Goal: Task Accomplishment & Management: Manage account settings

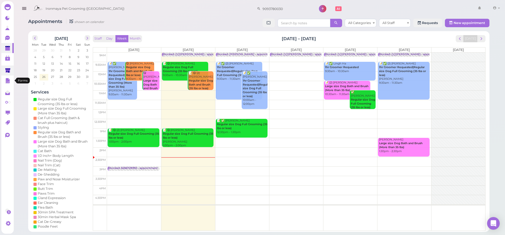
click at [8, 73] on icon at bounding box center [8, 71] width 6 height 6
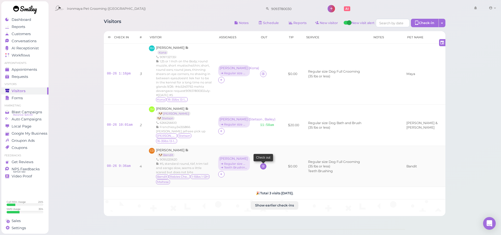
click at [265, 164] on icon at bounding box center [263, 166] width 3 height 4
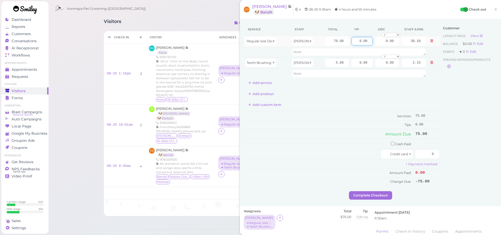
click at [354, 41] on input "0.00" at bounding box center [362, 41] width 21 height 8
type input "11.25"
drag, startPoint x: 467, startPoint y: 138, endPoint x: 454, endPoint y: 148, distance: 16.7
click at [467, 138] on div "Customer Loyalty page View Balance $0.00 Edit Points ★ 0 Edit Prepaid services/…" at bounding box center [469, 107] width 57 height 168
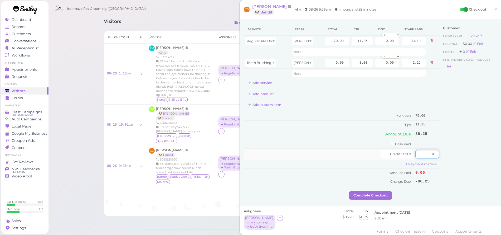
click at [416, 152] on input "0" at bounding box center [428, 154] width 24 height 8
type input "86.25"
drag, startPoint x: 447, startPoint y: 163, endPoint x: 426, endPoint y: 179, distance: 25.6
click at [447, 163] on div "Customer Loyalty page View Balance $0.00 Edit Points ★ 0 Edit Prepaid services/…" at bounding box center [469, 107] width 57 height 168
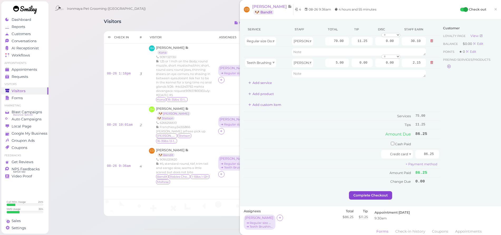
click at [381, 194] on button "Complete Checkout" at bounding box center [370, 195] width 43 height 8
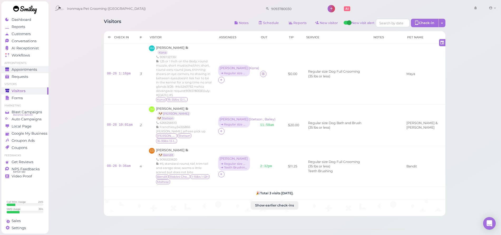
click at [32, 70] on span "Appointments" at bounding box center [25, 69] width 26 height 4
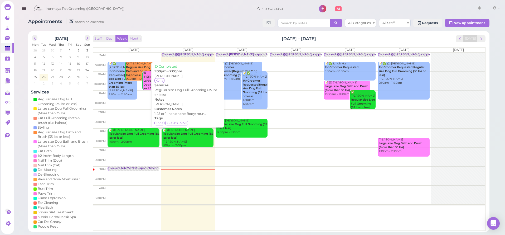
click at [178, 137] on b "Regular size Dog Full Grooming (35 lbs or less)" at bounding box center [188, 135] width 50 height 7
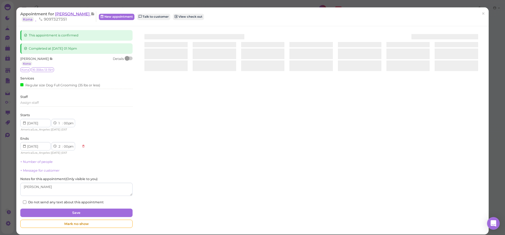
click at [70, 12] on span "[PERSON_NAME]" at bounding box center [73, 13] width 36 height 5
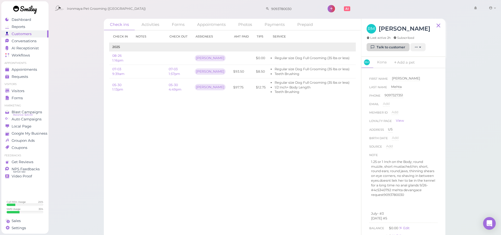
click at [382, 48] on link "Talk to customer" at bounding box center [388, 47] width 43 height 8
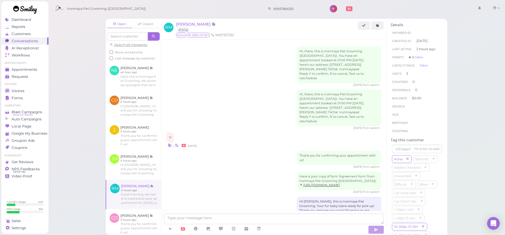
scroll to position [671, 0]
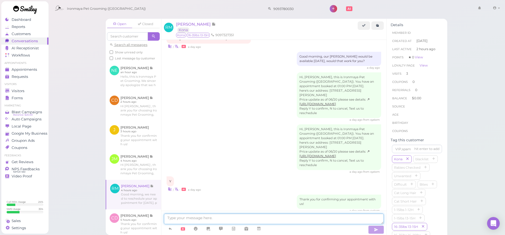
click at [205, 220] on textarea at bounding box center [274, 218] width 220 height 11
type textarea "Kona will be ready in 15 mins"
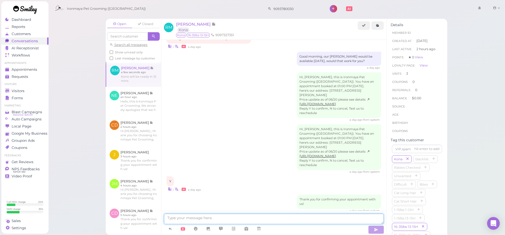
scroll to position [683, 0]
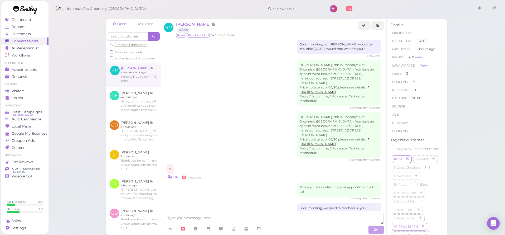
click at [332, 224] on div "Kona will be ready in 15 mins" at bounding box center [356, 229] width 49 height 10
copy div "Kona will be ready in 15 mins"
click at [235, 203] on div "Good morning, we need to reschedule your appointment for [DATE]. please give us…" at bounding box center [274, 212] width 215 height 18
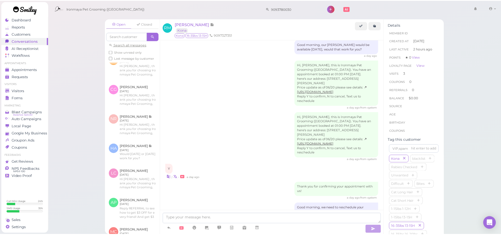
scroll to position [399, 0]
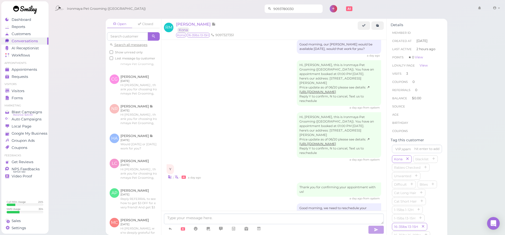
click at [291, 11] on input "9093780030" at bounding box center [297, 8] width 51 height 8
click at [290, 31] on small "9093780030" at bounding box center [288, 33] width 19 height 4
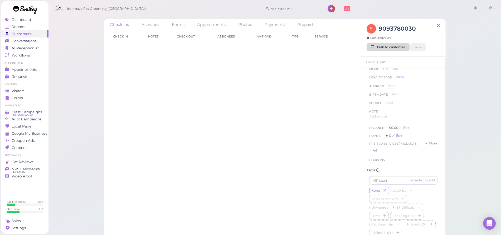
scroll to position [44, 0]
click at [378, 46] on link "Talk to customer" at bounding box center [388, 47] width 43 height 8
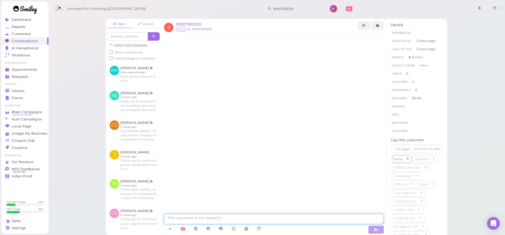
click at [190, 219] on textarea at bounding box center [274, 218] width 220 height 11
paste textarea "Kona will be ready in 15 mins"
type textarea "Kona will be ready in 15 mins"
click at [381, 228] on button "button" at bounding box center [376, 229] width 16 height 8
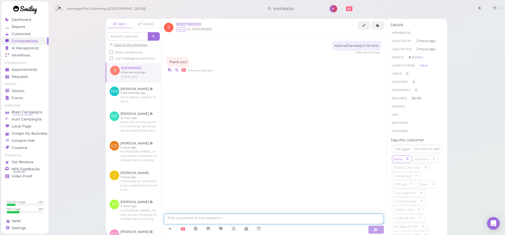
click at [222, 218] on textarea at bounding box center [274, 218] width 220 height 11
type textarea "y"
type textarea "You are welcome see you soon"
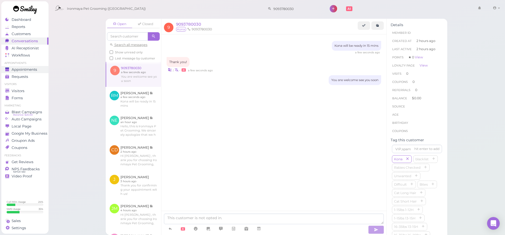
click at [34, 71] on span "Appointments" at bounding box center [25, 69] width 26 height 4
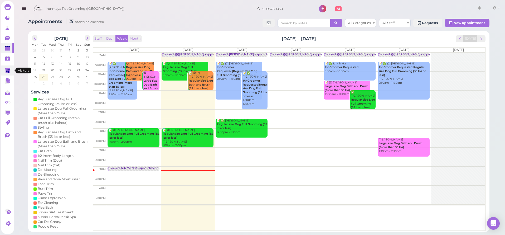
click at [7, 73] on icon at bounding box center [8, 71] width 6 height 6
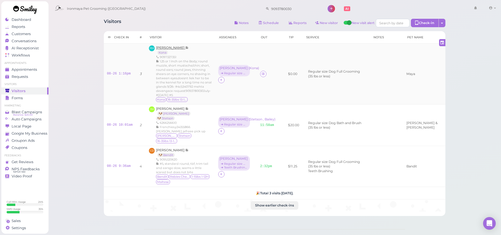
click at [170, 46] on span "[PERSON_NAME]" at bounding box center [170, 48] width 29 height 4
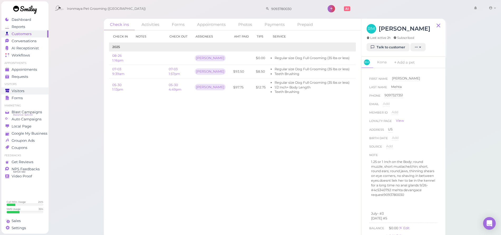
click at [31, 92] on link "Visitors" at bounding box center [24, 90] width 47 height 7
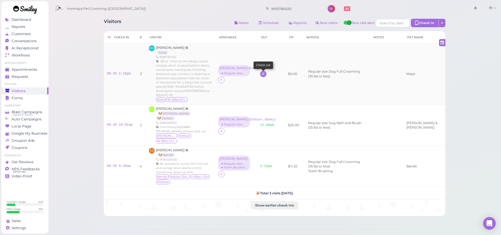
click at [267, 71] on link at bounding box center [263, 74] width 6 height 6
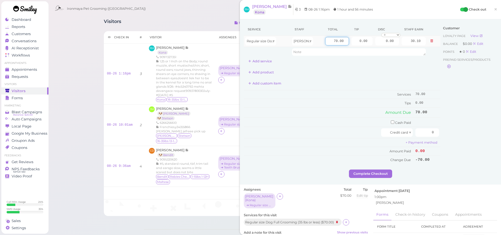
click at [330, 41] on input "70.00" at bounding box center [337, 41] width 24 height 8
type input "80"
type input "34.40"
drag, startPoint x: 433, startPoint y: 93, endPoint x: 426, endPoint y: 92, distance: 7.0
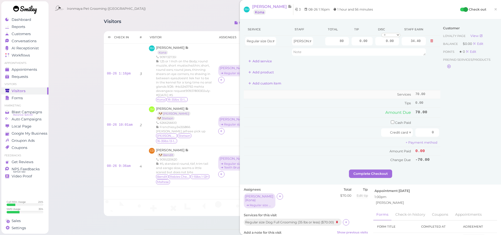
click at [433, 93] on td "70.00" at bounding box center [427, 94] width 26 height 9
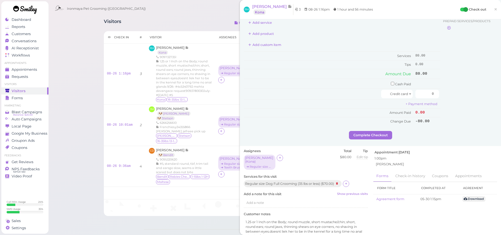
scroll to position [80, 0]
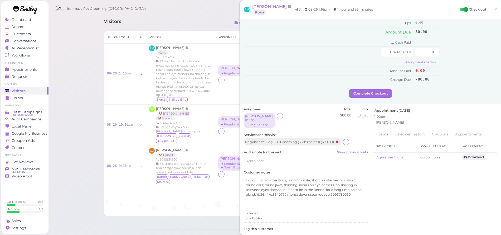
drag, startPoint x: 347, startPoint y: 135, endPoint x: 344, endPoint y: 136, distance: 3.2
click at [347, 140] on icon at bounding box center [346, 142] width 3 height 4
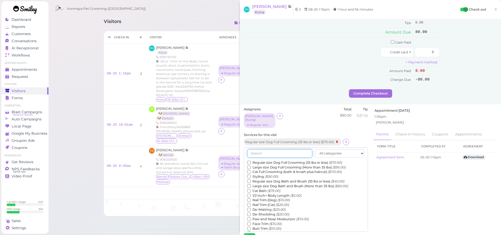
click at [289, 149] on input "text" at bounding box center [279, 153] width 65 height 8
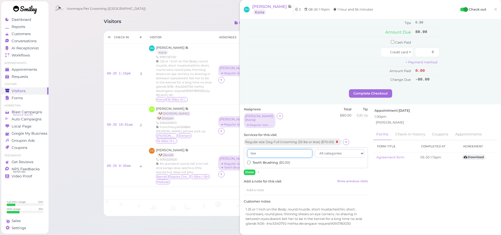
type input "tee"
click at [272, 160] on label "Teeth Brushing ($5.00)" at bounding box center [268, 162] width 43 height 5
click at [251, 161] on input "Teeth Brushing ($5.00)" at bounding box center [248, 162] width 3 height 3
click at [247, 169] on button "Done" at bounding box center [250, 172] width 12 height 6
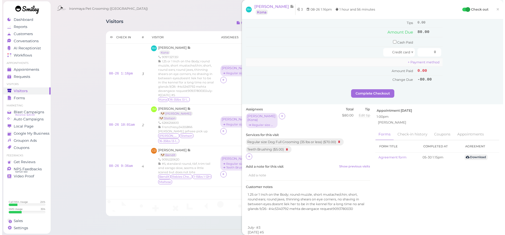
scroll to position [0, 0]
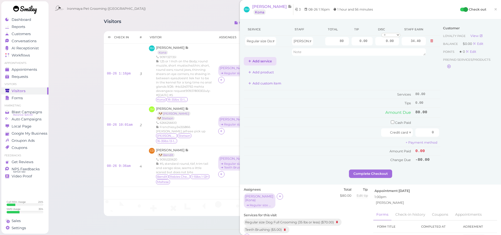
click at [264, 61] on button "Add service" at bounding box center [260, 61] width 33 height 8
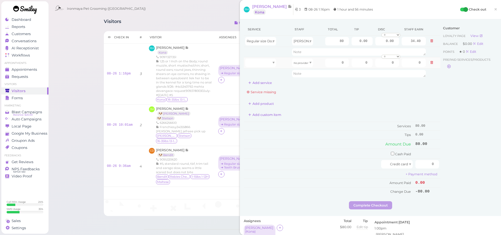
click at [263, 68] on td at bounding box center [267, 62] width 47 height 11
click at [261, 64] on div at bounding box center [260, 63] width 31 height 8
type input "5.00"
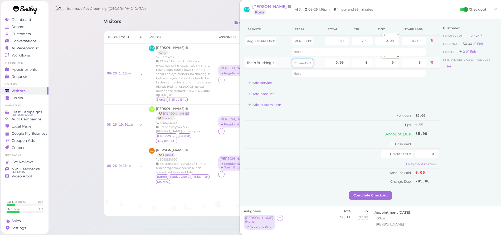
click at [301, 63] on icon "No provider" at bounding box center [301, 62] width 15 height 3
type input "2.15"
drag, startPoint x: 463, startPoint y: 97, endPoint x: 443, endPoint y: 111, distance: 24.5
click at [463, 98] on div "Customer Loyalty page View Balance $0.00 Edit Points ★ 0 Edit Prepaid services/…" at bounding box center [469, 107] width 57 height 168
click at [494, 11] on span "×" at bounding box center [495, 9] width 3 height 7
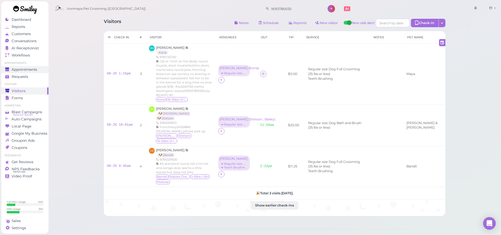
click at [41, 67] on link "Appointments" at bounding box center [24, 69] width 47 height 7
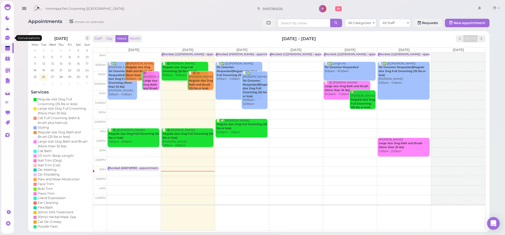
click at [11, 37] on icon at bounding box center [8, 39] width 6 height 6
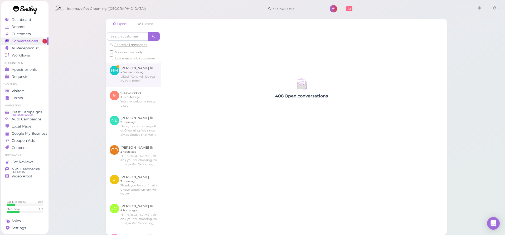
click at [151, 72] on link at bounding box center [133, 74] width 55 height 25
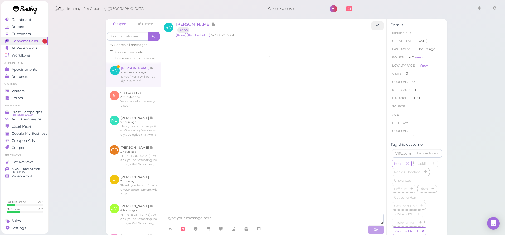
scroll to position [705, 0]
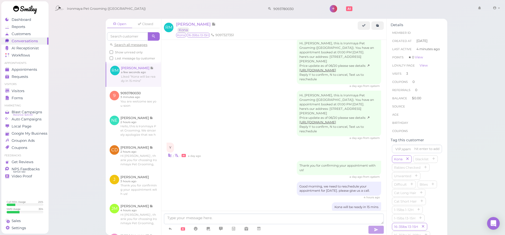
click at [82, 82] on div "Open Closed Search all messages Show unread only Last message by customer RM [P…" at bounding box center [276, 117] width 457 height 235
click at [36, 70] on span "Appointments" at bounding box center [25, 69] width 26 height 4
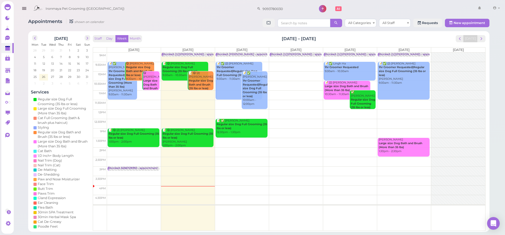
click at [102, 0] on div "Ironmaya Pet Grooming ([GEOGRAPHIC_DATA]) 9093780030 1" at bounding box center [259, 7] width 493 height 15
click at [10, 68] on icon at bounding box center [8, 71] width 6 height 6
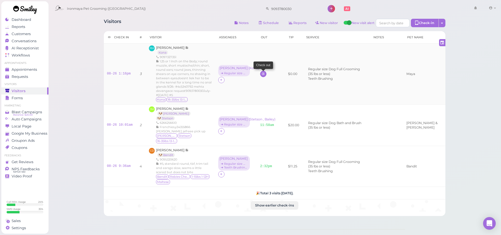
click at [265, 72] on icon at bounding box center [263, 74] width 3 height 4
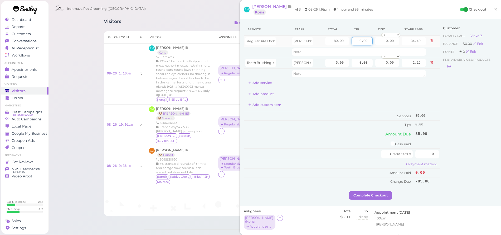
click at [352, 40] on input "0.00" at bounding box center [362, 41] width 21 height 8
type input "12"
drag, startPoint x: 441, startPoint y: 103, endPoint x: 439, endPoint y: 111, distance: 8.3
click at [441, 103] on div "Customer Loyalty page View Balance $0.00 Edit Points ★ 0 Edit Prepaid services/…" at bounding box center [469, 107] width 57 height 168
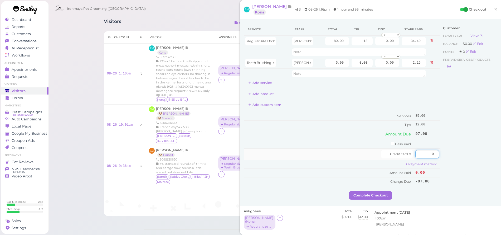
click at [424, 152] on input "0" at bounding box center [428, 154] width 24 height 8
click at [471, 155] on div "Customer Loyalty page View Balance $0.00 Edit Points ★ 0 Edit Prepaid services/…" at bounding box center [469, 107] width 57 height 168
drag, startPoint x: 426, startPoint y: 152, endPoint x: 437, endPoint y: 152, distance: 11.6
click at [437, 152] on div "Service Staff Total Tip Disc Staff earn Regular size Dog Full Grooming (35 lbs …" at bounding box center [370, 107] width 253 height 168
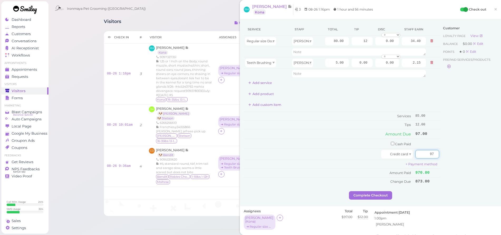
type input "97"
click at [458, 171] on div "Customer Loyalty page View Balance $0.00 Edit Points ★ 0 Edit Prepaid services/…" at bounding box center [469, 107] width 57 height 168
click at [381, 191] on button "Complete Checkout" at bounding box center [370, 195] width 43 height 8
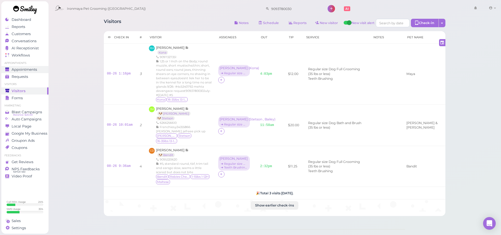
click at [29, 70] on span "Appointments" at bounding box center [25, 69] width 26 height 4
